Goal: Check status

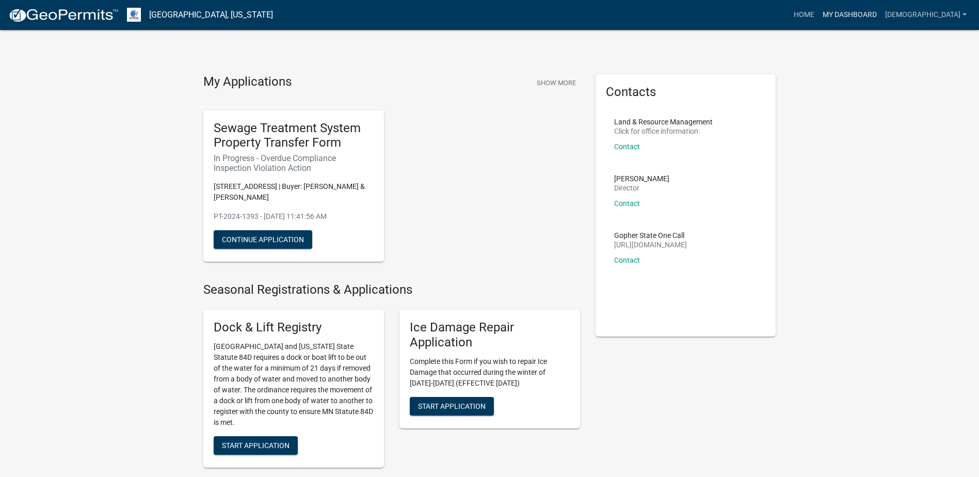
click at [881, 12] on link "My Dashboard" at bounding box center [850, 15] width 62 height 20
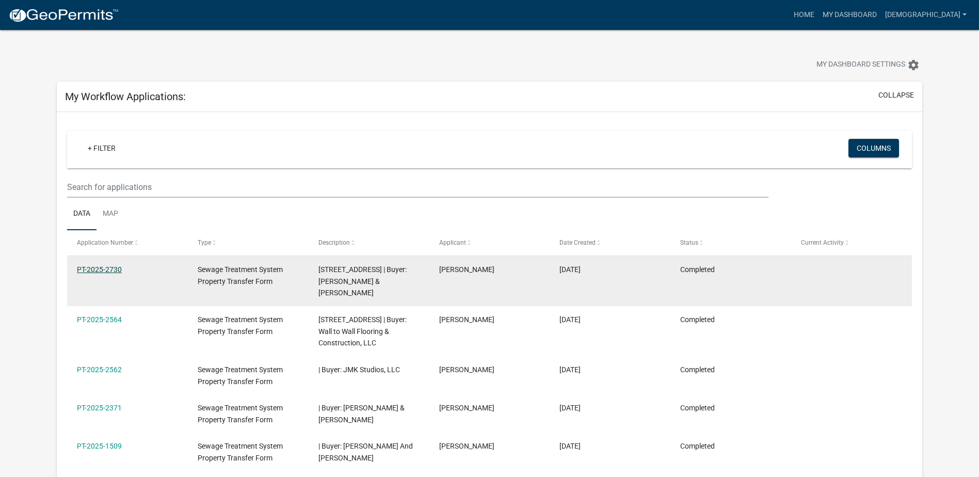
click at [112, 271] on link "PT-2025-2730" at bounding box center [99, 269] width 45 height 8
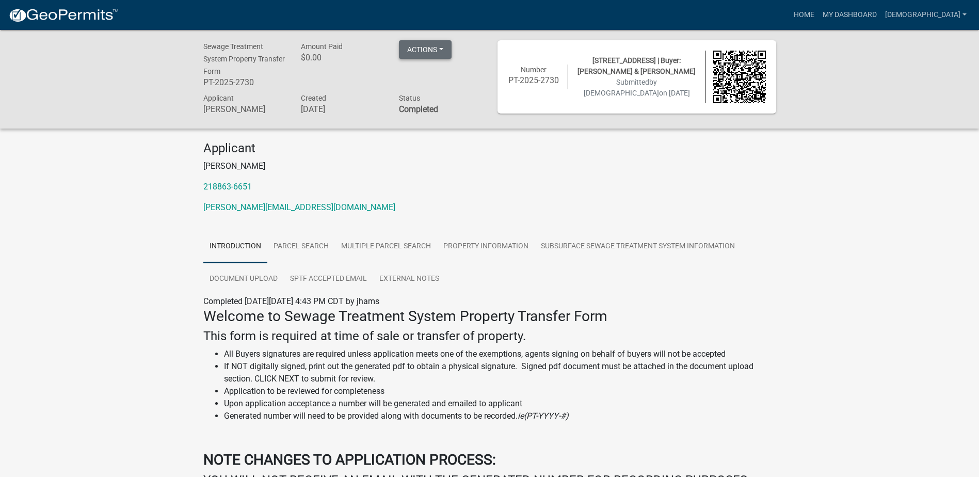
click at [440, 51] on button "Actions" at bounding box center [425, 49] width 53 height 19
click at [447, 77] on link "Printer Friendly" at bounding box center [440, 76] width 83 height 25
